Goal: Task Accomplishment & Management: Complete application form

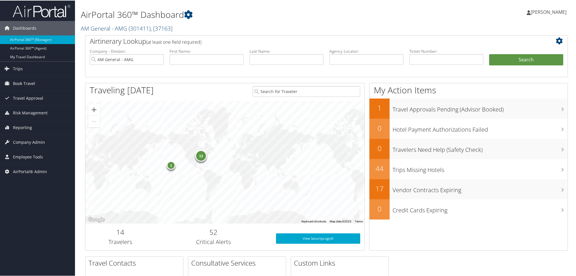
click at [125, 30] on link "AM General - AMG ( 301411 ) , [ 37163 ]" at bounding box center [127, 28] width 92 height 8
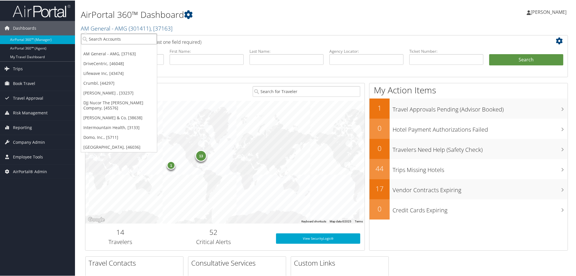
click at [124, 43] on input "search" at bounding box center [119, 38] width 76 height 11
type input "Crocs"
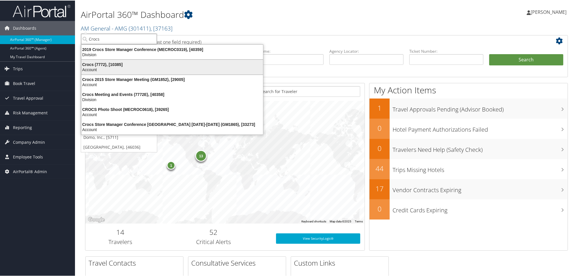
click at [114, 65] on div "Crocs (7772), [10385]" at bounding box center [172, 63] width 188 height 5
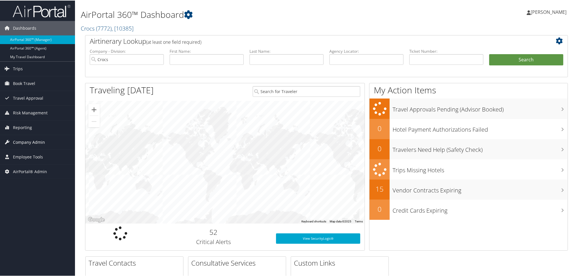
click at [32, 141] on span "Company Admin" at bounding box center [29, 142] width 32 height 14
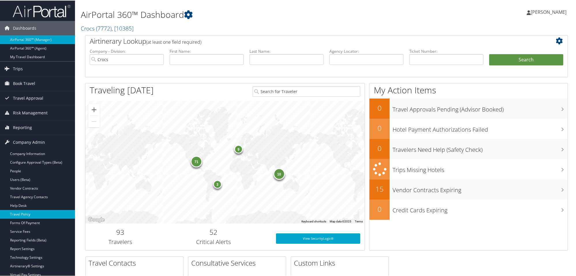
click at [40, 211] on link "Travel Policy" at bounding box center [37, 214] width 75 height 9
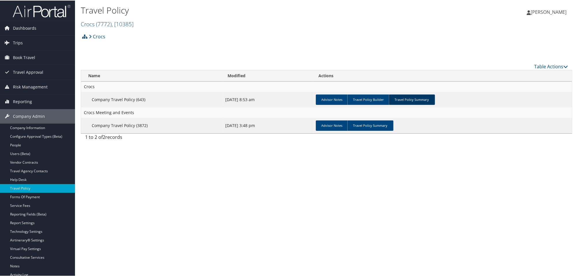
click at [407, 98] on link "Travel Policy Summary" at bounding box center [412, 99] width 46 height 10
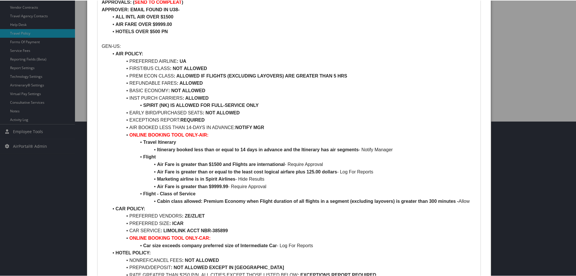
scroll to position [156, 0]
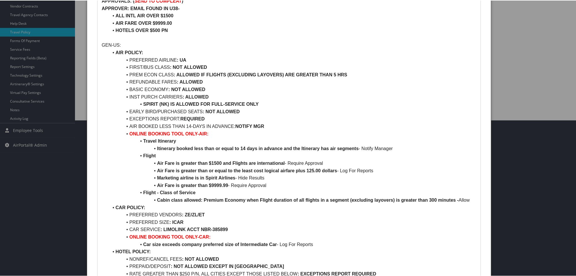
click at [474, 199] on li "Cabin class allowed: Premium Economy when Flight duration of all flights in a s…" at bounding box center [292, 199] width 367 height 7
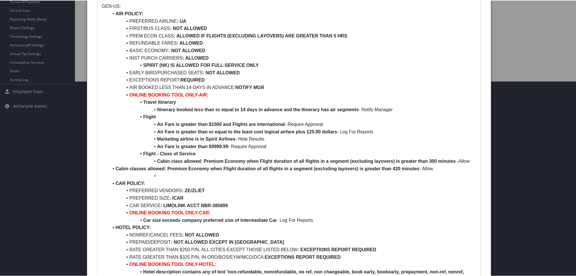
scroll to position [203, 0]
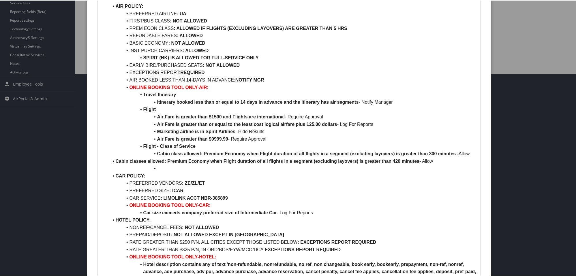
click at [114, 162] on li "Cabin classes allowed: Premium Economy when Flight duration of all flights in a…" at bounding box center [292, 160] width 367 height 7
click at [156, 172] on li at bounding box center [292, 167] width 367 height 7
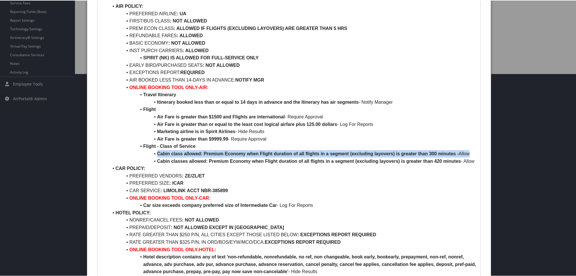
drag, startPoint x: 157, startPoint y: 154, endPoint x: 470, endPoint y: 157, distance: 313.3
click at [470, 157] on ul "AIR POLICY: PREFERRED AIRLINE : UA FIRST/BUS CLASS : NOT ALLOWED PREM ECON CLAS…" at bounding box center [289, 157] width 374 height 310
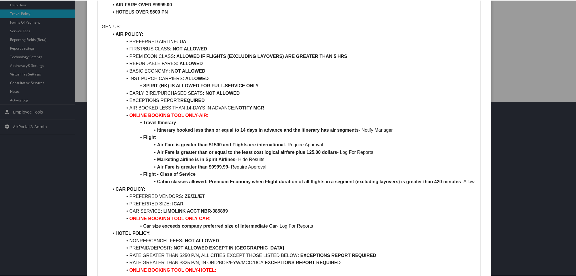
scroll to position [174, 0]
click at [334, 54] on strong ": ALLOWED IF FLIGHTS (EXCLUDING LAYOVERS) ARE GREATER THAN 5 HRS" at bounding box center [261, 56] width 174 height 5
click at [335, 57] on strong ": ALLOWED IF FLIGHTS (EXCLUDING LAYOVERS) ARE GREATER THAN 5 HRS" at bounding box center [261, 56] width 174 height 5
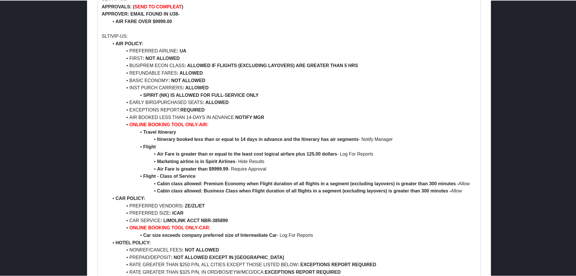
scroll to position [521, 0]
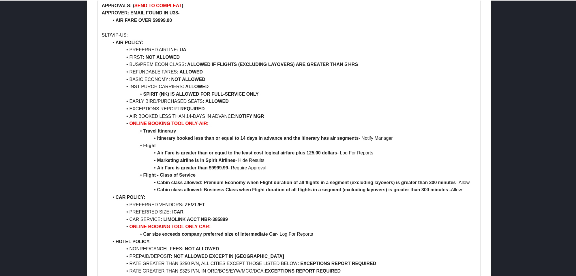
click at [422, 192] on strong "Cabin class allowed: Business Class when Flight duration of all flights in a se…" at bounding box center [304, 189] width 294 height 5
click at [425, 192] on strong "Cabin class allowed: Business Class when Flight duration of all flights in a se…" at bounding box center [304, 189] width 294 height 5
click at [345, 66] on strong ": ALLOWED IF FLIGHTS (EXCLUDING LAYOVERS) ARE GREATER THAN 5 HRS" at bounding box center [271, 63] width 174 height 5
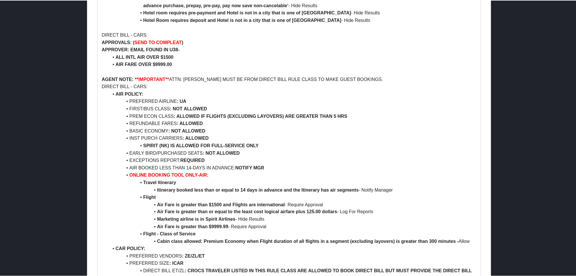
scroll to position [1126, 0]
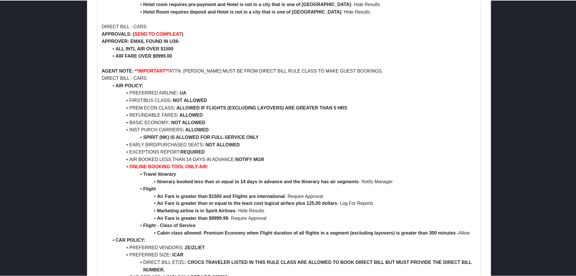
click at [433, 237] on li "Cabin class allowed: Premium Economy when Flight duration of all flights in a s…" at bounding box center [292, 232] width 367 height 7
click at [335, 110] on strong ": ALLOWED IF FLIGHTS (EXCLUDING LAYOVERS) ARE GREATER THAN 5 HRS" at bounding box center [261, 107] width 174 height 5
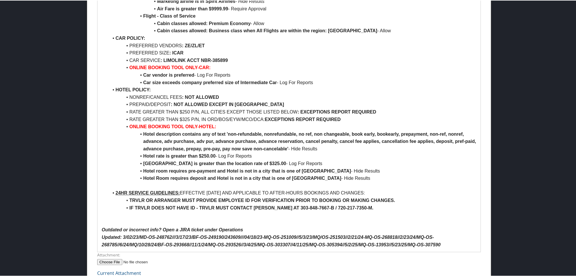
scroll to position [1731, 0]
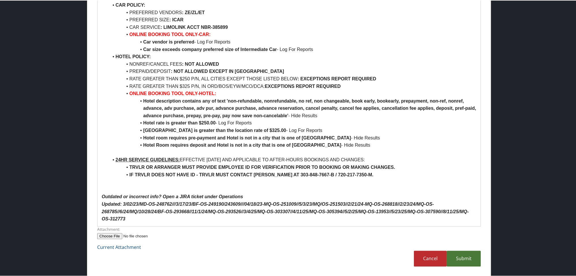
click at [469, 261] on link "Submit" at bounding box center [463, 258] width 34 height 16
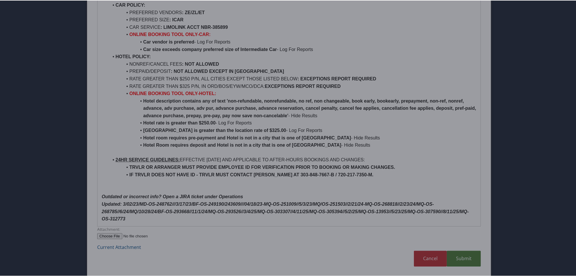
scroll to position [32, 0]
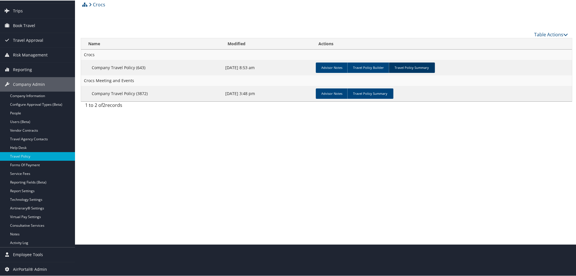
click at [409, 66] on link "Travel Policy Summary" at bounding box center [412, 67] width 46 height 10
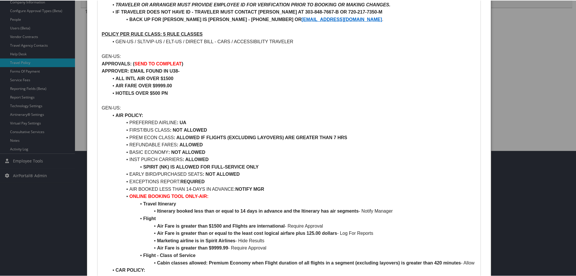
scroll to position [110, 0]
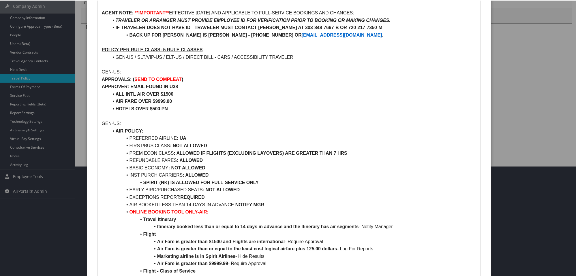
drag, startPoint x: 129, startPoint y: 153, endPoint x: 375, endPoint y: 156, distance: 245.3
click at [375, 156] on ul "AIR POLICY: PREFERRED AIRLINE : UA FIRST/BUS CLASS : NOT ALLOWED PREM ECON CLAS…" at bounding box center [289, 278] width 374 height 302
click at [378, 122] on p "GEN-US:" at bounding box center [289, 122] width 374 height 7
drag, startPoint x: 129, startPoint y: 151, endPoint x: 358, endPoint y: 152, distance: 229.1
click at [358, 152] on li "PREM ECON CLASS : ALLOWED IF FLIGHTS (EXCLUDING LAYOVERS) ARE GREATER THAN 7 HRS" at bounding box center [292, 152] width 367 height 7
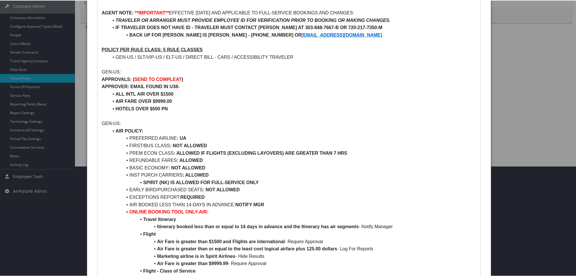
copy li "PREM ECON CLASS : ALLOWED IF FLIGHTS (EXCLUDING LAYOVERS) ARE GREATER THAN 7 HRS"
click at [342, 171] on li "INST PURCH CARRIERS : ALLOWED" at bounding box center [292, 174] width 367 height 7
drag, startPoint x: 227, startPoint y: 154, endPoint x: 284, endPoint y: 152, distance: 57.1
click at [284, 152] on strong ": ALLOWED IF FLIGHTS (EXCLUDING LAYOVERS) ARE GREATER THAN 7 HRS" at bounding box center [261, 152] width 174 height 5
click at [295, 151] on li "PREM ECON CLASS : ALLOWED IF FLIGHTS ARE GREATER THAN 7 HRS" at bounding box center [292, 152] width 367 height 7
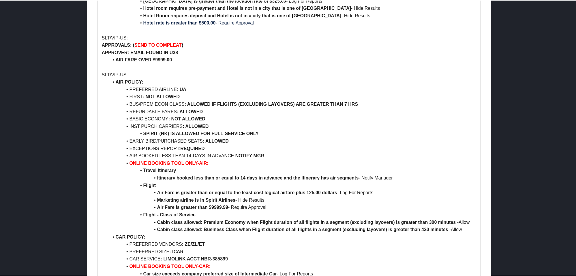
scroll to position [515, 0]
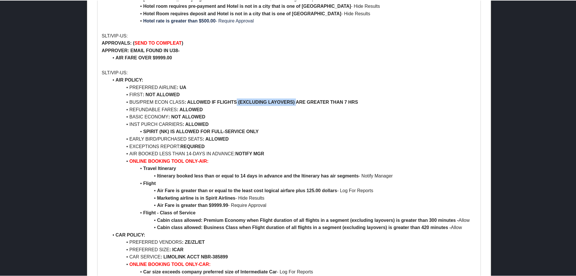
drag, startPoint x: 237, startPoint y: 108, endPoint x: 295, endPoint y: 109, distance: 58.8
click at [295, 104] on strong ": ALLOWED IF FLIGHTS (EXCLUDING LAYOVERS) ARE GREATER THAN 7 HRS" at bounding box center [271, 101] width 174 height 5
click at [307, 105] on li "BUS/PREM ECON CLASS : ALLOWED IF FLIGHTS ARE GREATER THAN 7 HRS" at bounding box center [292, 101] width 367 height 7
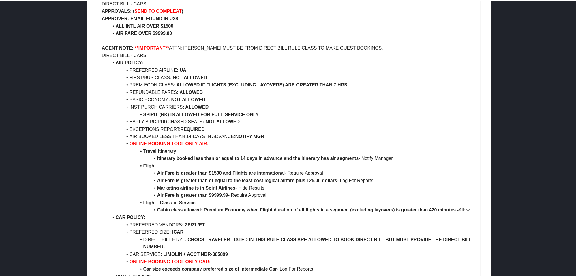
scroll to position [1181, 0]
drag, startPoint x: 226, startPoint y: 93, endPoint x: 285, endPoint y: 92, distance: 58.5
click at [285, 87] on strong ": ALLOWED IF FLIGHTS (EXCLUDING LAYOVERS) ARE GREATER THAN 7 HRS" at bounding box center [261, 84] width 174 height 5
click at [316, 82] on li "FIRST/BUS CLASS : NOT ALLOWED" at bounding box center [292, 77] width 367 height 7
click at [292, 89] on li "PREM ECON CLASS : ALLOWED IF FLIGHTS ARE GREATER THAN 7 HRS" at bounding box center [292, 84] width 367 height 7
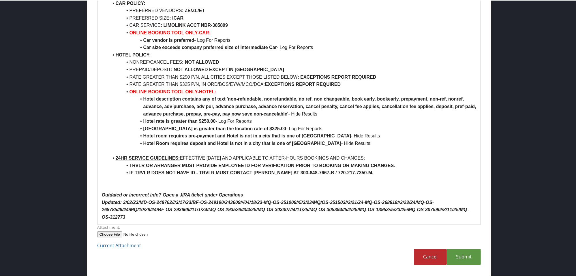
scroll to position [1770, 0]
click at [466, 261] on link "Submit" at bounding box center [463, 256] width 34 height 16
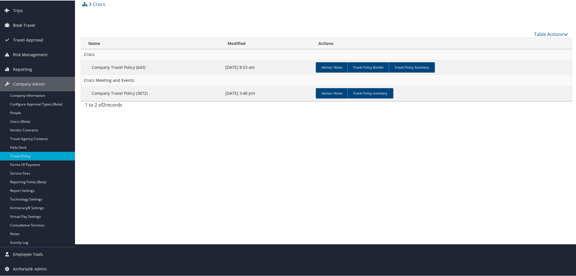
scroll to position [32, 0]
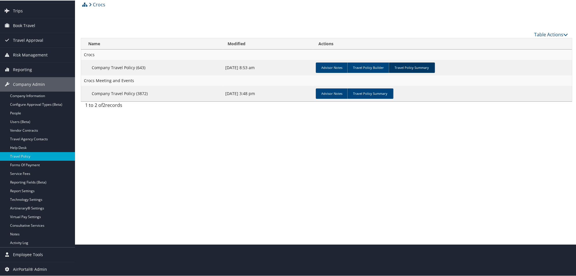
click at [417, 64] on link "Travel Policy Summary" at bounding box center [412, 67] width 46 height 10
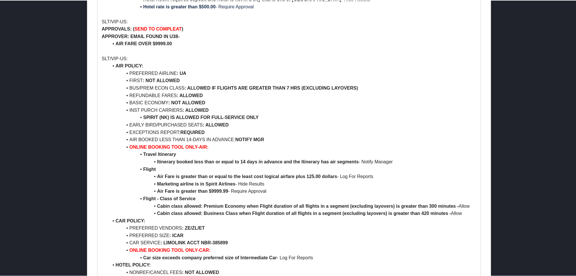
scroll to position [530, 0]
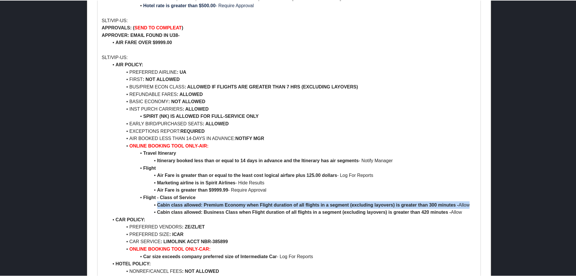
drag, startPoint x: 158, startPoint y: 211, endPoint x: 475, endPoint y: 211, distance: 316.5
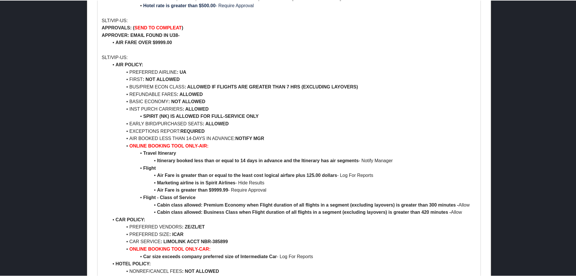
click at [433, 207] on strong "Cabin class allowed: Premium Economy when Flight duration of all flights in a s…" at bounding box center [307, 204] width 301 height 5
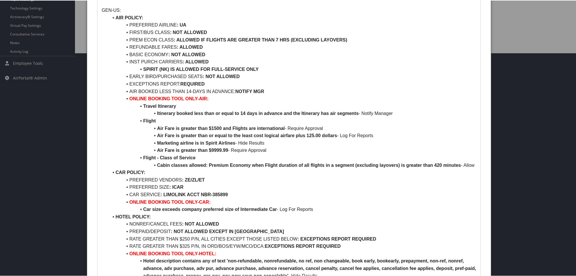
scroll to position [219, 0]
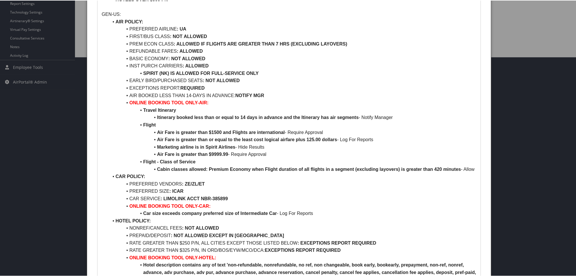
drag, startPoint x: 128, startPoint y: 42, endPoint x: 360, endPoint y: 42, distance: 232.0
click at [360, 42] on li "PREM ECON CLASS : ALLOWED IF FLIGHTS ARE GREATER THAN 7 HRS (EXCLUDING LAYOVERS)" at bounding box center [292, 43] width 367 height 7
copy li "PREM ECON CLASS : ALLOWED IF FLIGHTS ARE GREATER THAN 7 HRS (EXCLUDING LAYOVERS)"
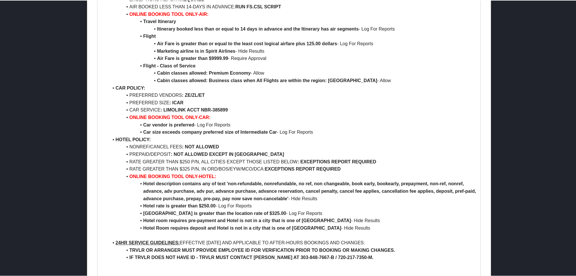
scroll to position [1770, 0]
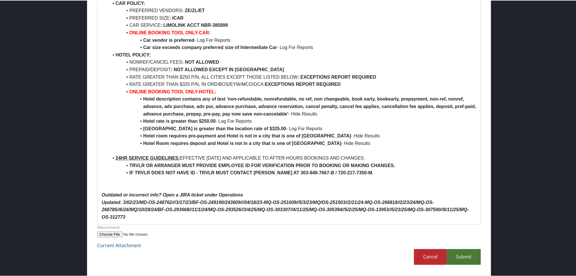
click at [463, 263] on link "Submit" at bounding box center [463, 256] width 34 height 16
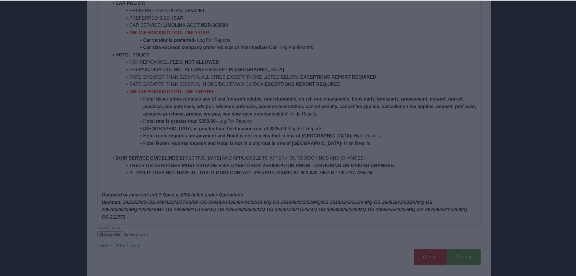
scroll to position [32, 0]
